Goal: Use online tool/utility

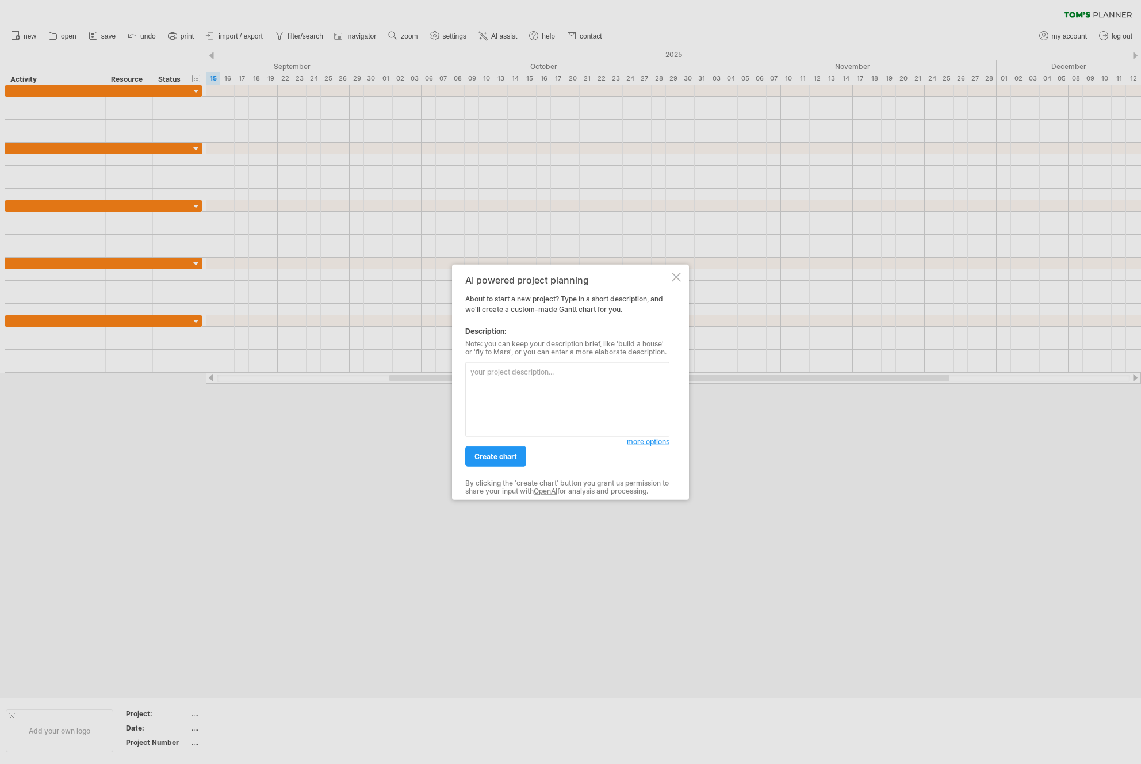
click at [559, 385] on textarea at bounding box center [567, 399] width 204 height 74
click at [636, 442] on span "more options" at bounding box center [648, 441] width 43 height 9
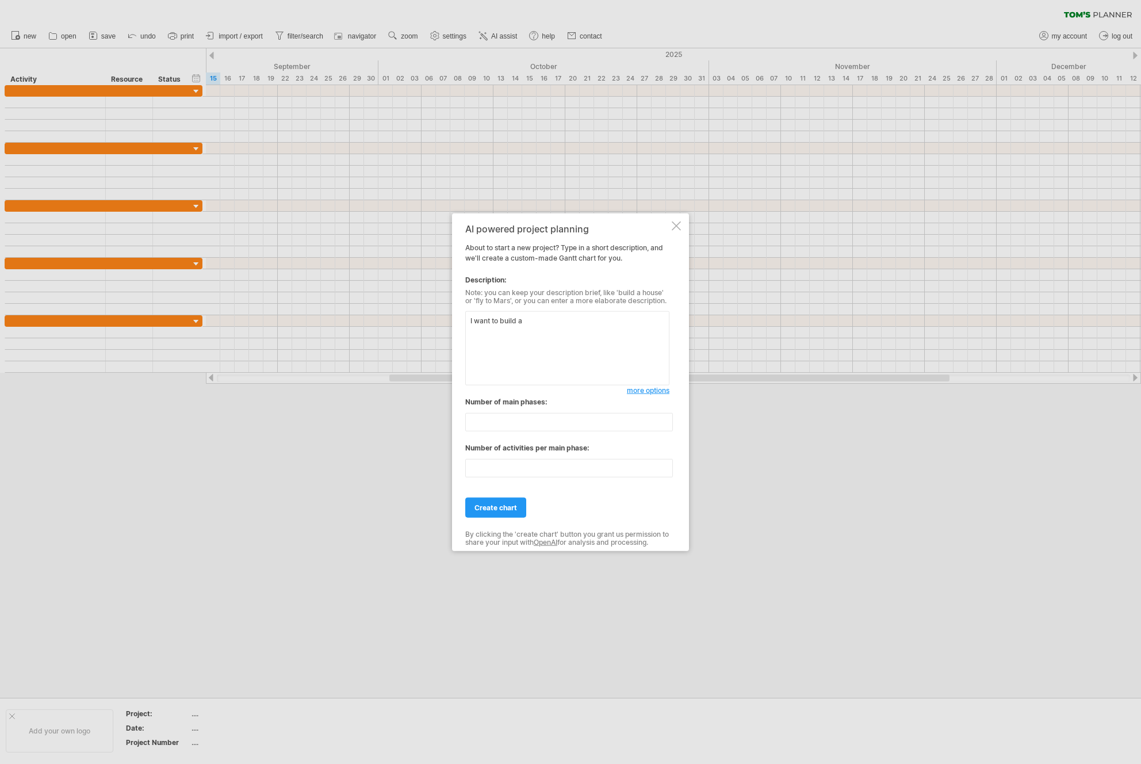
click at [660, 393] on span "more options" at bounding box center [648, 390] width 43 height 9
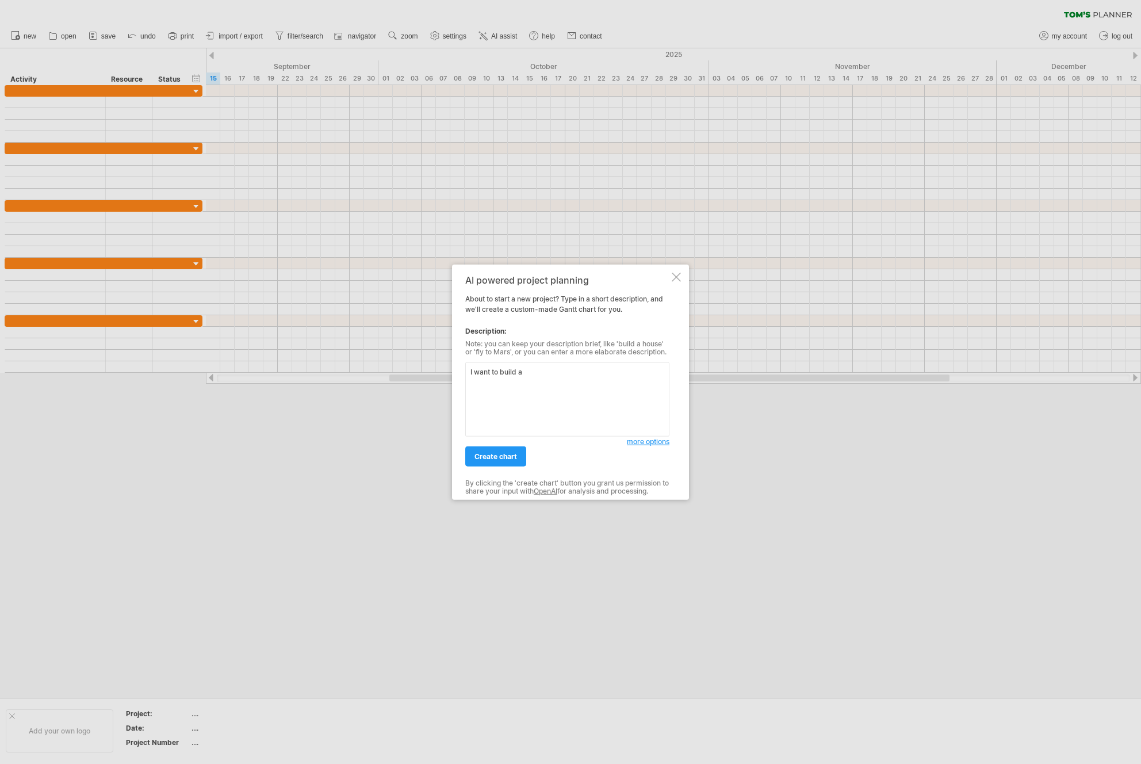
click at [555, 369] on textarea "I want to build a" at bounding box center [567, 399] width 204 height 74
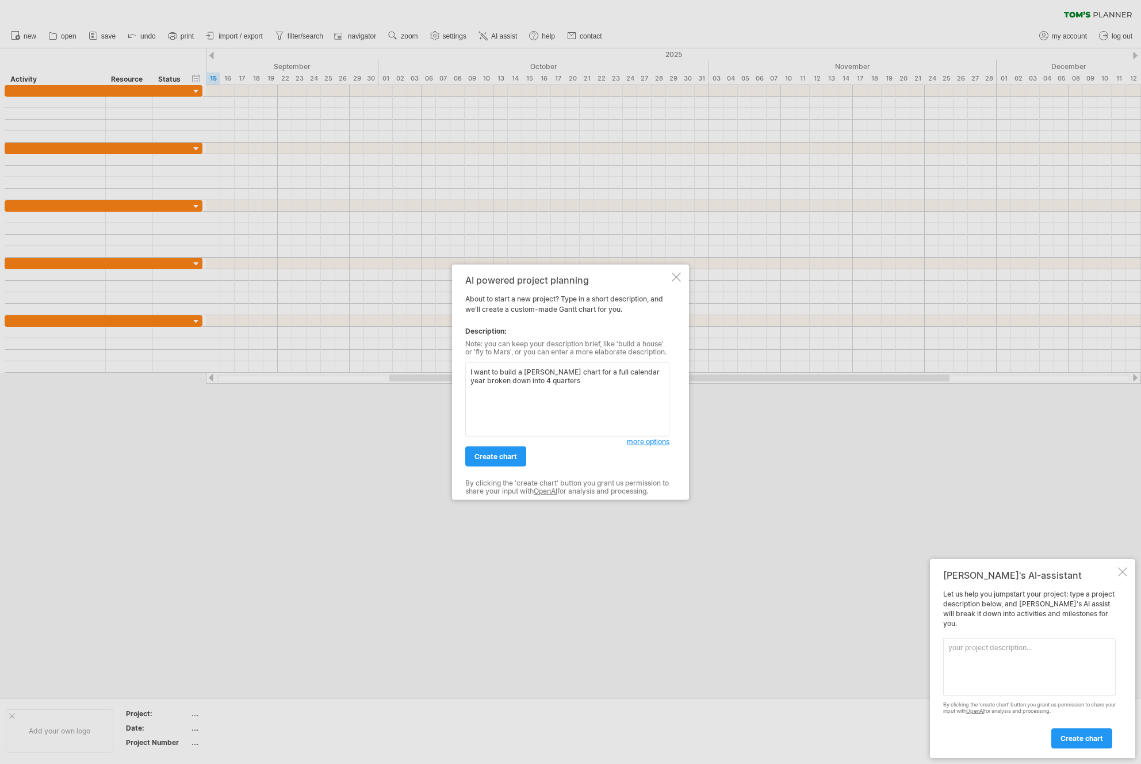
drag, startPoint x: 554, startPoint y: 392, endPoint x: 466, endPoint y: 372, distance: 90.3
click at [466, 372] on textarea "I want to build a [PERSON_NAME] chart for a full calendar year broken down into…" at bounding box center [567, 399] width 204 height 74
type textarea "I want to build a [PERSON_NAME] chart for a full calendar year broken down into…"
click at [1043, 643] on textarea at bounding box center [1030, 667] width 173 height 58
paste textarea "I want to build a [PERSON_NAME] chart for a full calendar year broken down into…"
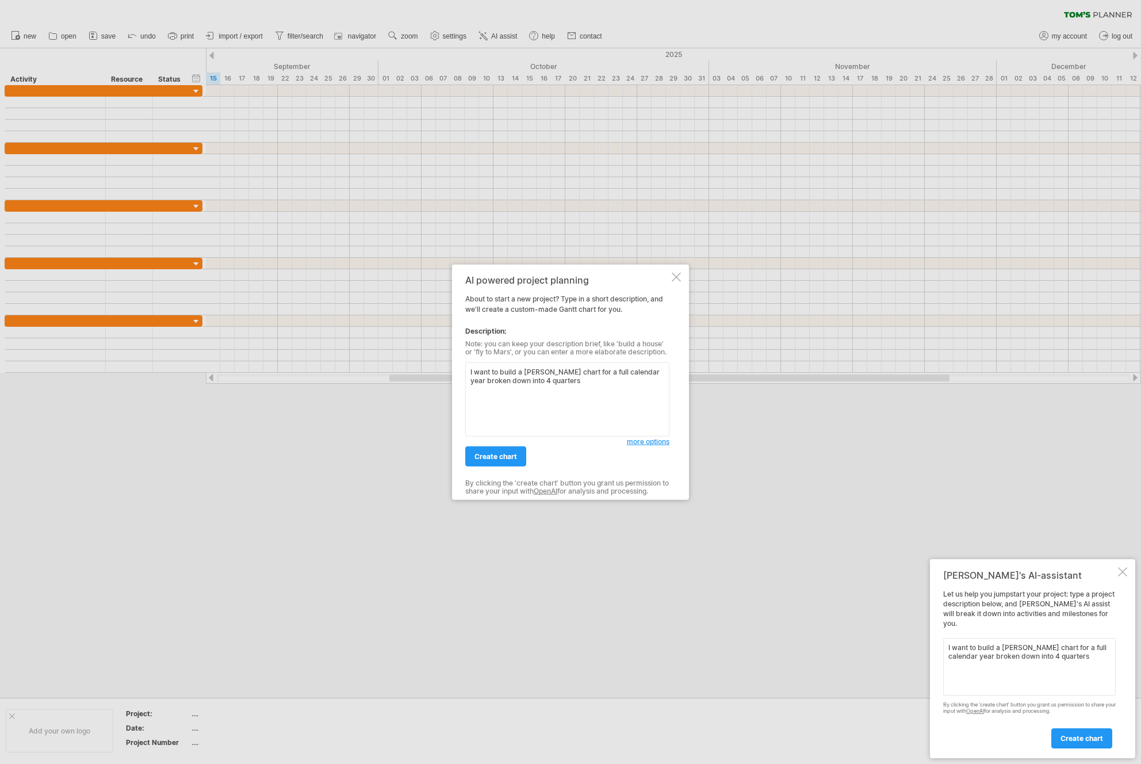
click at [680, 277] on div at bounding box center [676, 277] width 9 height 9
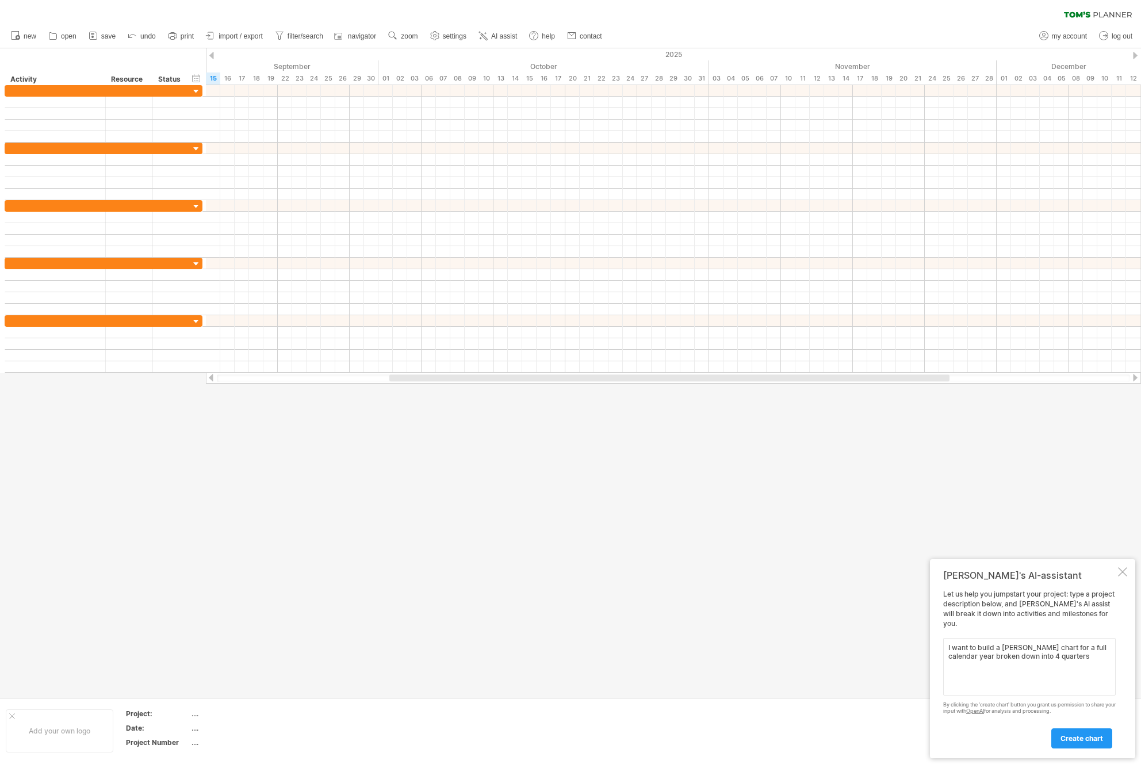
click at [1071, 659] on textarea "I want to build a [PERSON_NAME] chart for a full calendar year broken down into…" at bounding box center [1030, 667] width 173 height 58
type textarea "I want to build a [PERSON_NAME] chart for a full calendar year broken down into…"
